Goal: Information Seeking & Learning: Learn about a topic

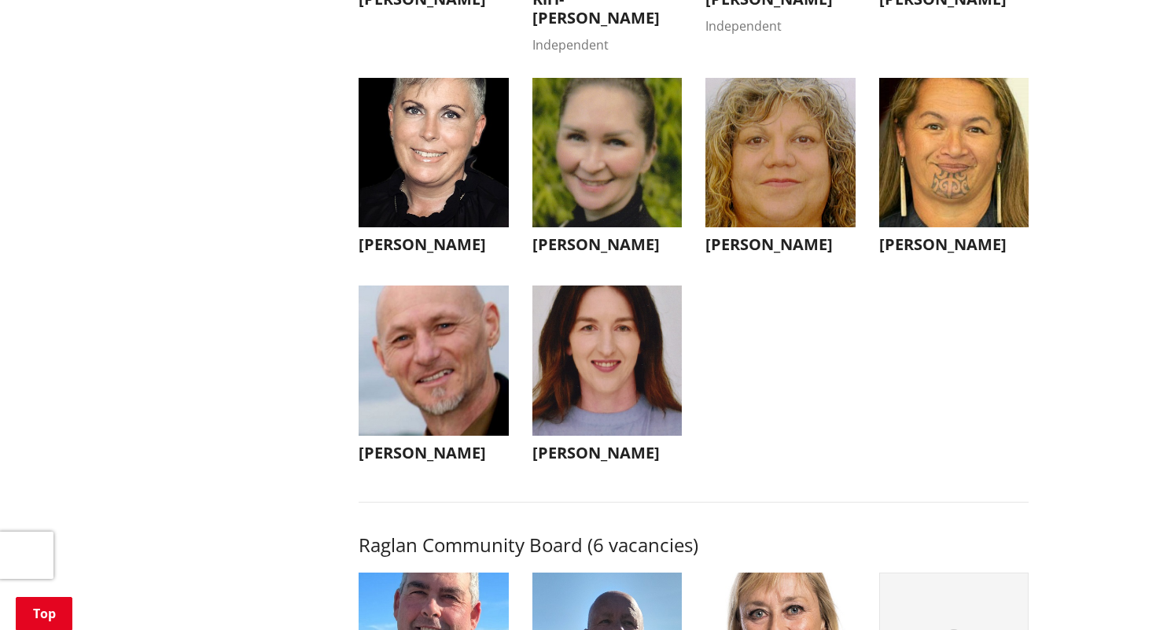
scroll to position [4817, 0]
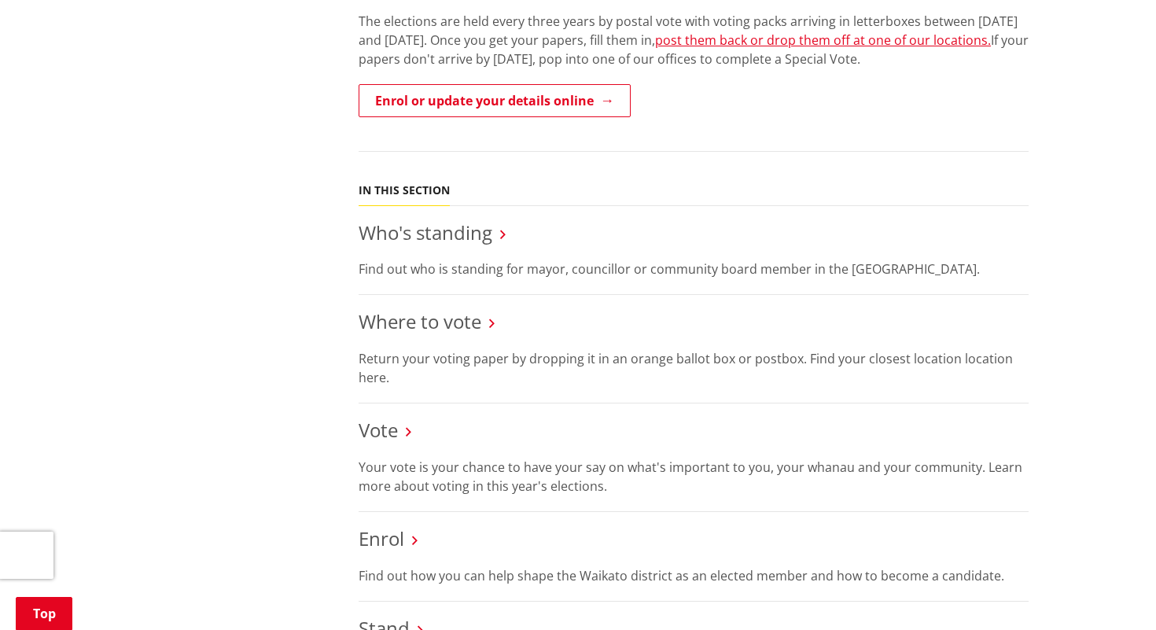
scroll to position [538, 0]
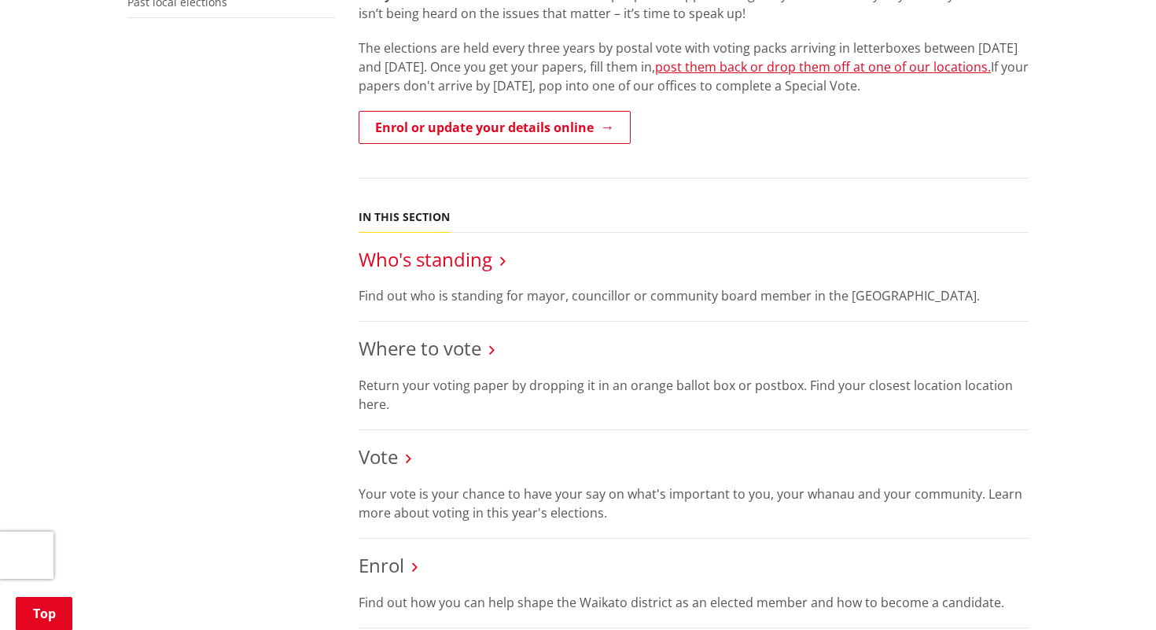
click at [459, 259] on link "Who's standing" at bounding box center [425, 259] width 134 height 26
